Goal: Task Accomplishment & Management: Manage account settings

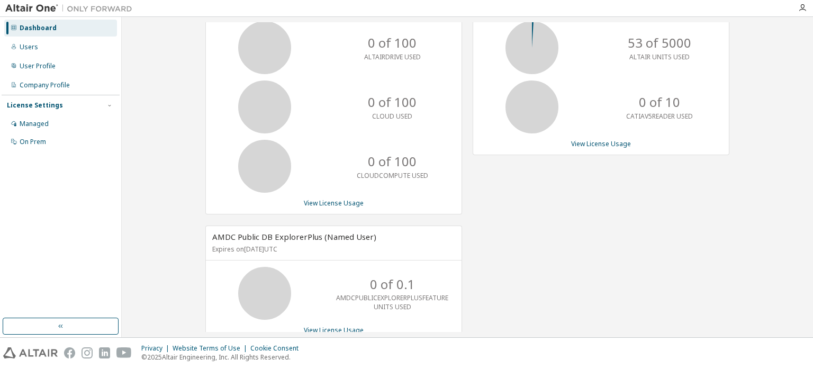
scroll to position [94, 0]
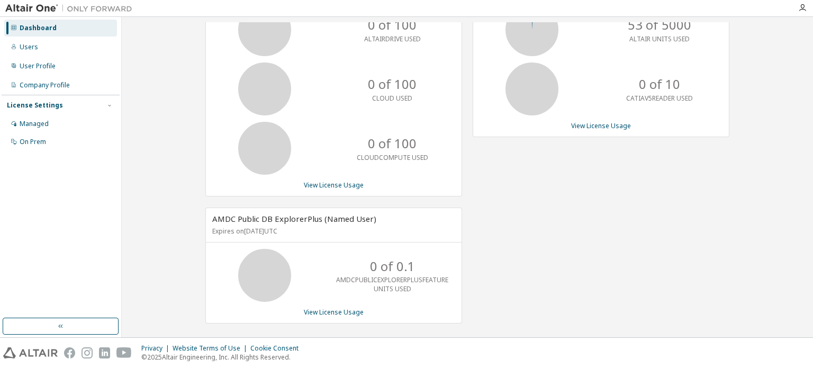
click at [30, 24] on div "Dashboard" at bounding box center [38, 28] width 37 height 8
click at [26, 43] on div "Users" at bounding box center [29, 47] width 19 height 8
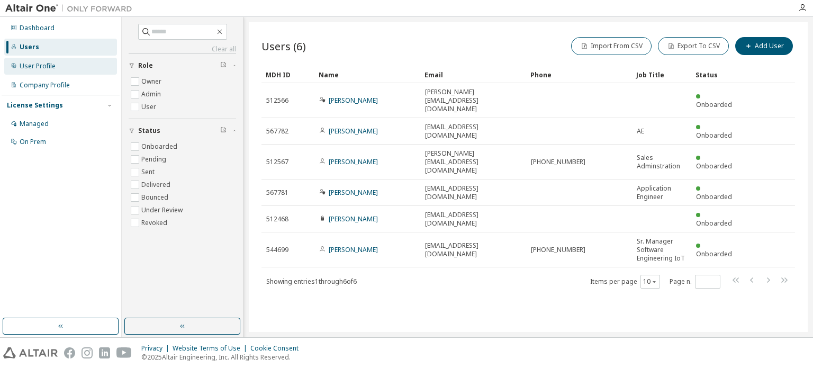
click at [48, 69] on div "User Profile" at bounding box center [38, 66] width 36 height 8
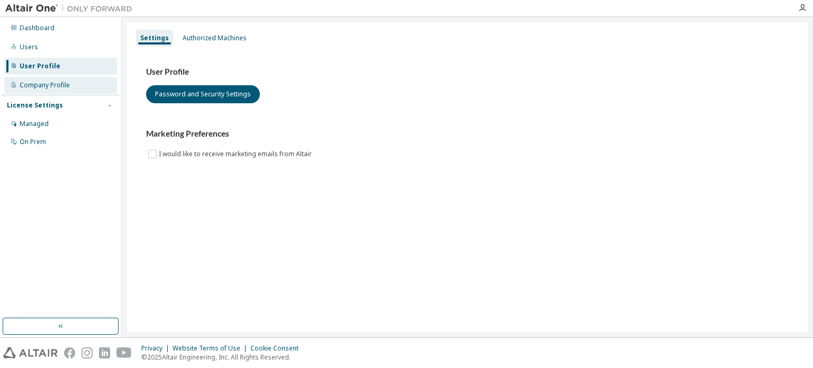
click at [54, 89] on div "Company Profile" at bounding box center [60, 85] width 113 height 17
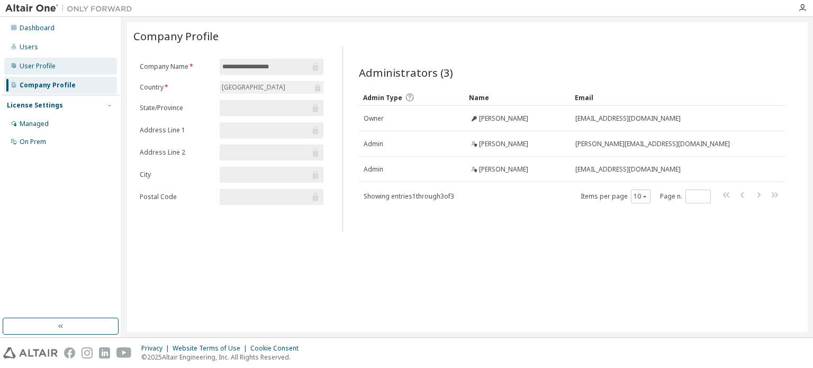
click at [46, 62] on div "User Profile" at bounding box center [38, 66] width 36 height 8
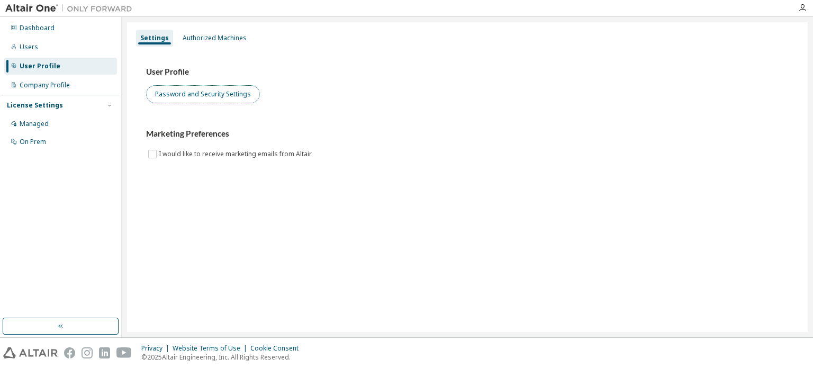
click at [229, 95] on button "Password and Security Settings" at bounding box center [203, 94] width 114 height 18
click at [293, 249] on div "Settings Authorized Machines User Profile Password and Security Settings Market…" at bounding box center [467, 177] width 681 height 310
